Goal: Information Seeking & Learning: Learn about a topic

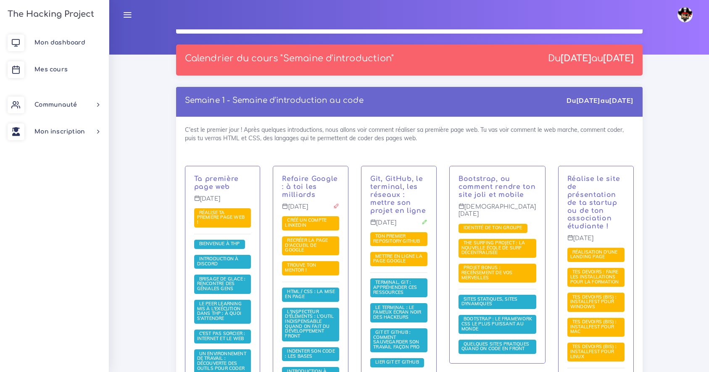
scroll to position [132, 0]
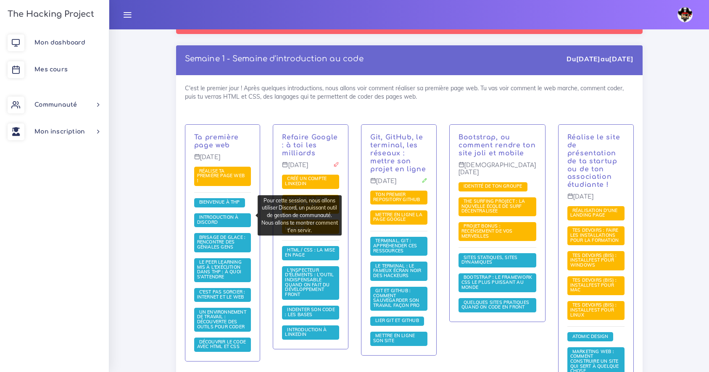
click at [213, 215] on span "Introduction à Discord" at bounding box center [218, 219] width 42 height 11
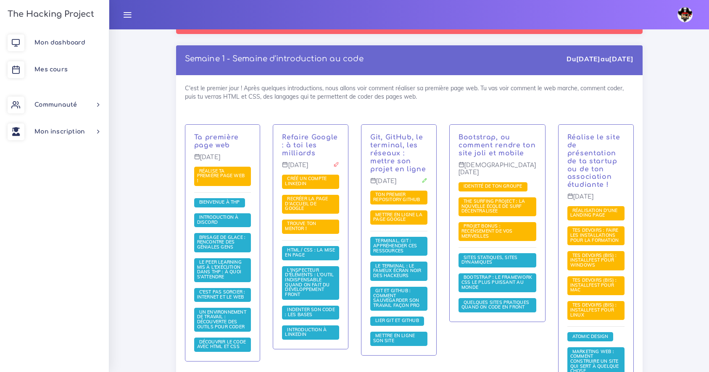
click at [273, 112] on div "C'est le premier jour ! Après quelques introductions, nous allons voir comment …" at bounding box center [409, 307] width 466 height 465
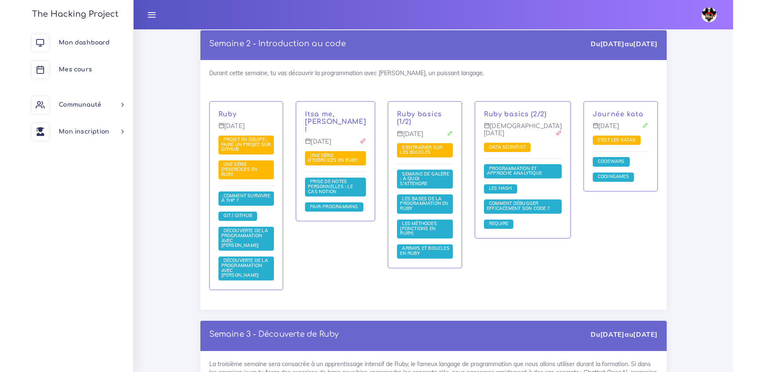
scroll to position [680, 0]
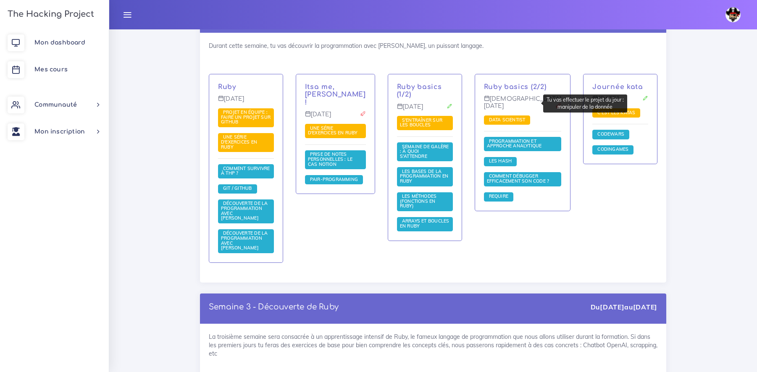
click at [505, 117] on span "Data scientist" at bounding box center [507, 120] width 41 height 6
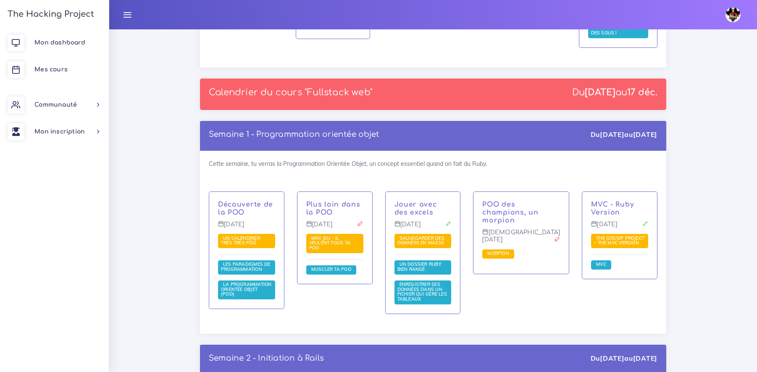
scroll to position [1174, 0]
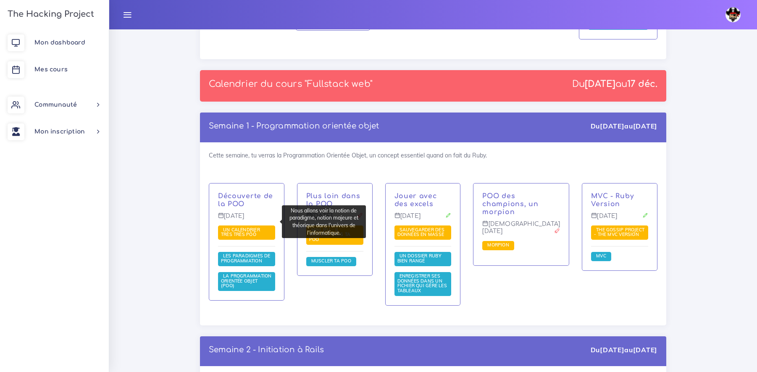
click at [246, 253] on span "Les paradigmes de programmation" at bounding box center [246, 258] width 50 height 11
click at [245, 273] on span "La Programmation Orientée Objet (POO)" at bounding box center [246, 281] width 50 height 16
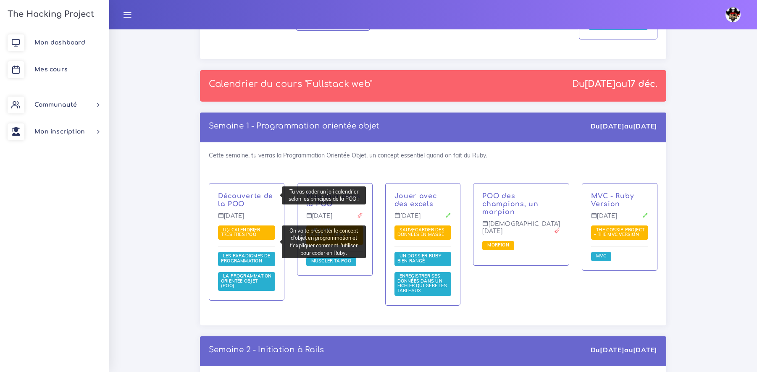
click at [244, 227] on span "Un calendrier très très PÔÔ" at bounding box center [240, 232] width 39 height 11
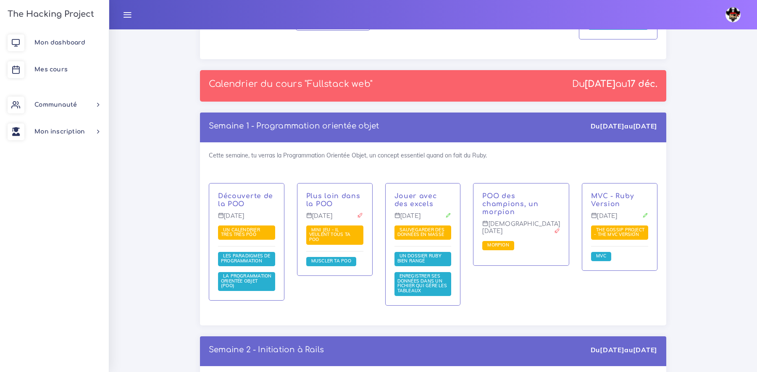
click at [331, 279] on div "Cette semaine, tu verras la Programmation Orientée Objet, un concept essentiel …" at bounding box center [433, 233] width 466 height 183
click at [332, 258] on span "Muscler ta POO" at bounding box center [331, 261] width 44 height 6
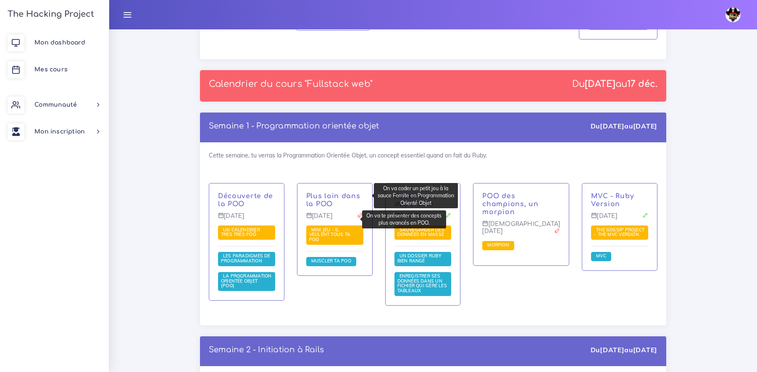
click at [332, 227] on span "Mini jeu - il veulent tous ta POO" at bounding box center [329, 235] width 41 height 16
click at [372, 258] on div "Plus loin dans la POO Mardi 19 oct. Mini jeu - il veulent tous ta POO Muscler t…" at bounding box center [335, 250] width 88 height 134
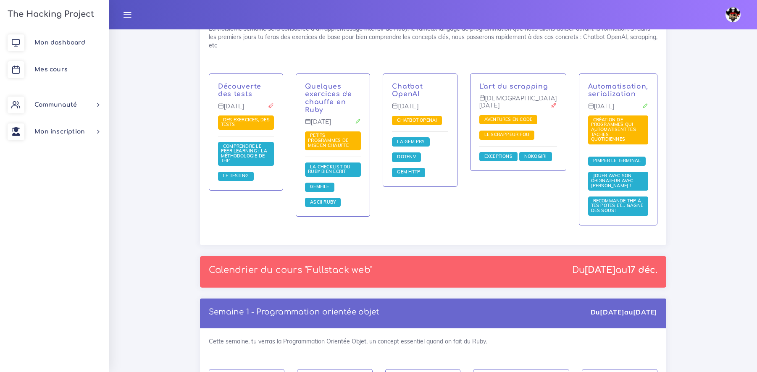
scroll to position [983, 0]
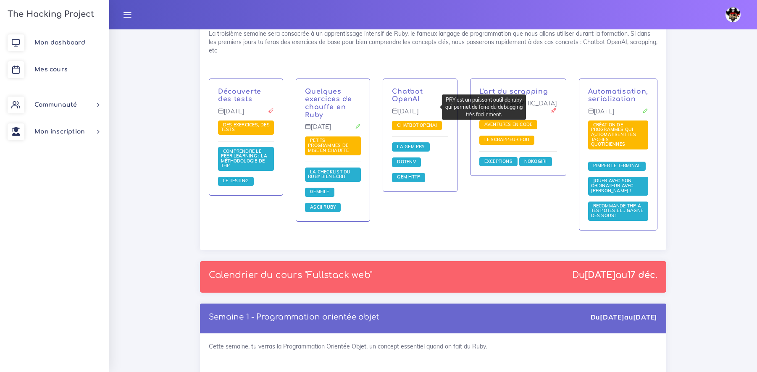
click at [417, 144] on span "La gem PRY" at bounding box center [411, 147] width 32 height 6
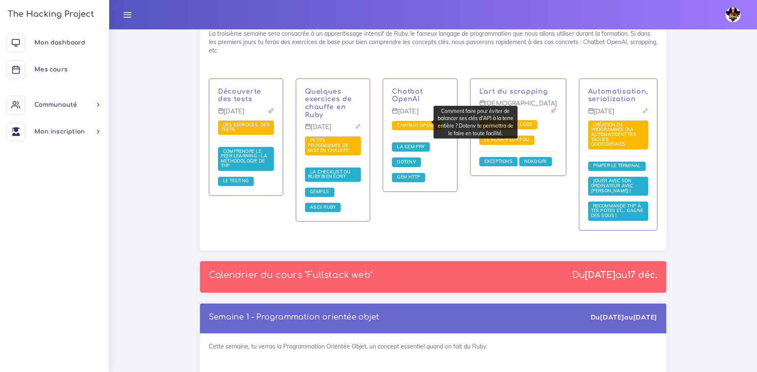
click at [415, 159] on span "Dotenv" at bounding box center [406, 162] width 23 height 6
click at [412, 174] on span "Gem HTTP" at bounding box center [408, 177] width 27 height 6
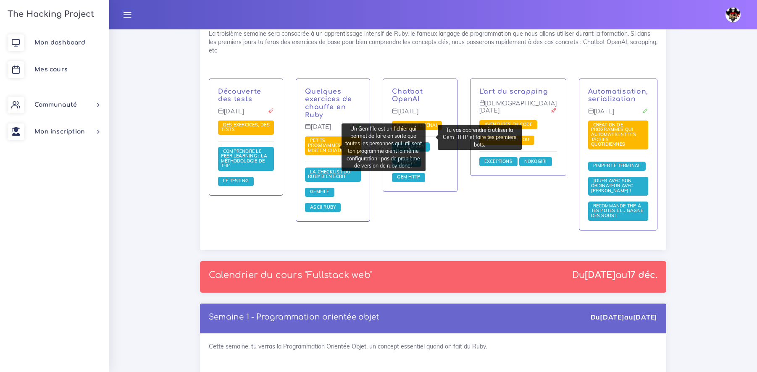
click at [323, 189] on span "Gemfile" at bounding box center [319, 192] width 23 height 6
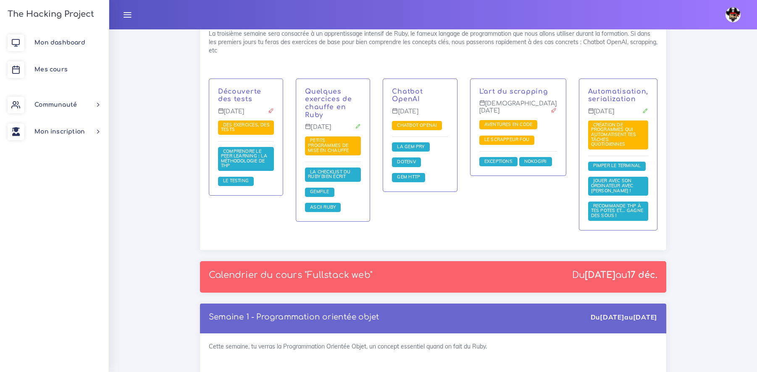
click at [268, 200] on div "Découverte des tests Lundi 11 oct. Des exercices, des tests Comprendre le peer …" at bounding box center [245, 160] width 87 height 163
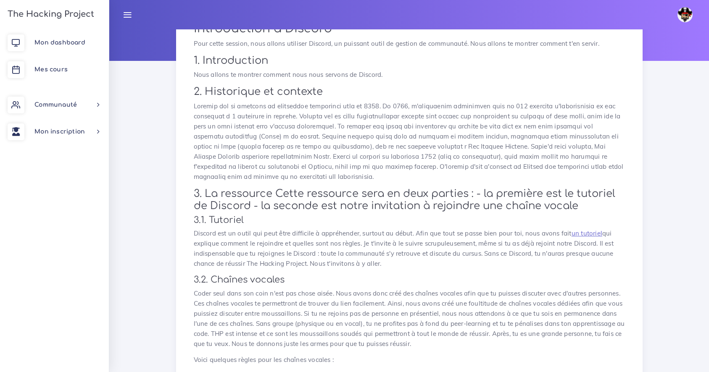
scroll to position [75, 0]
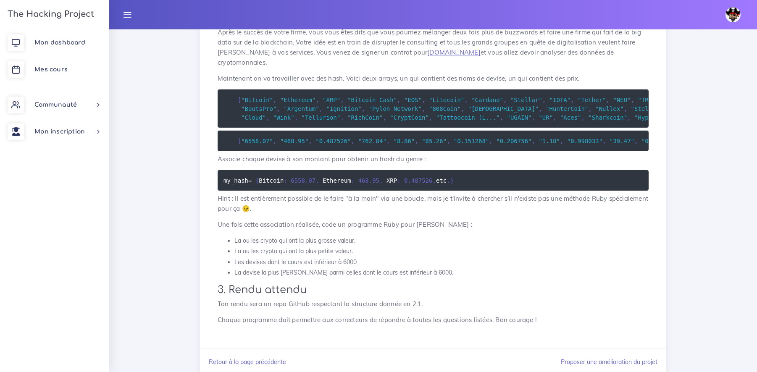
scroll to position [581, 0]
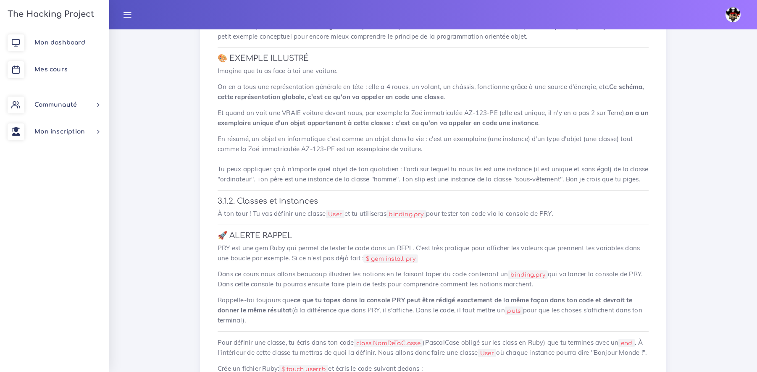
scroll to position [667, 0]
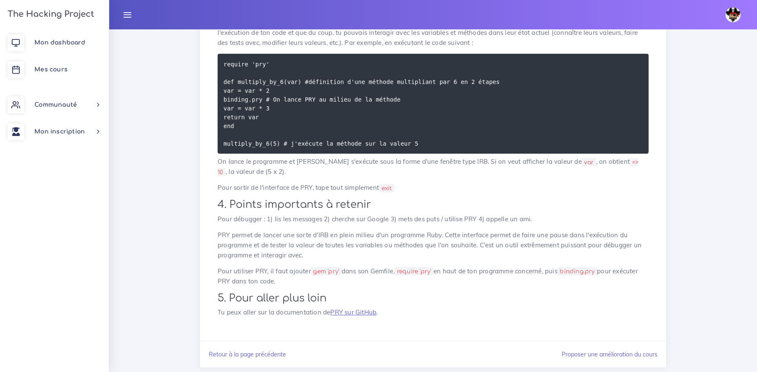
scroll to position [470, 0]
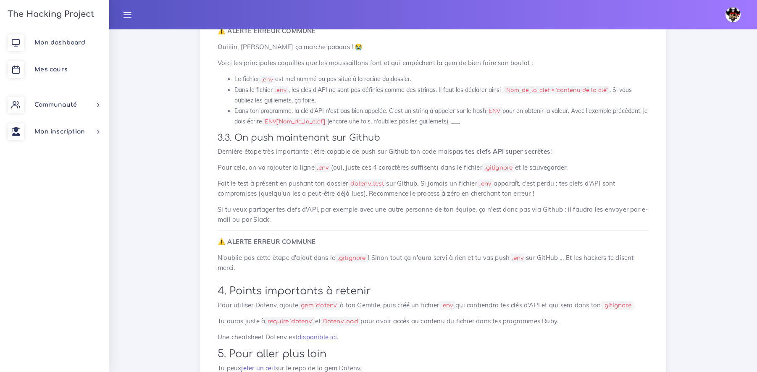
scroll to position [941, 0]
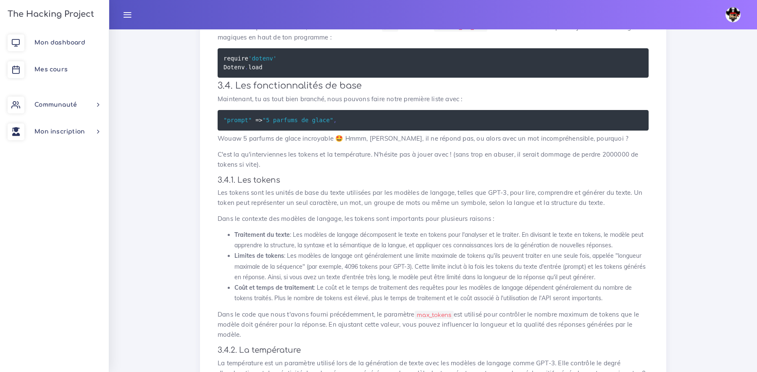
scroll to position [694, 0]
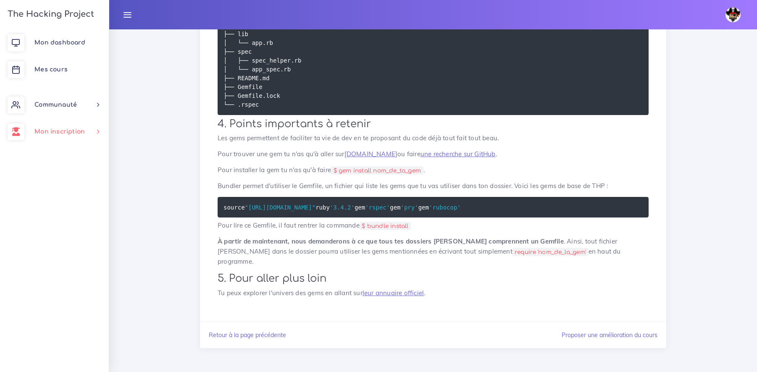
scroll to position [1477, 0]
